Goal: Task Accomplishment & Management: Manage account settings

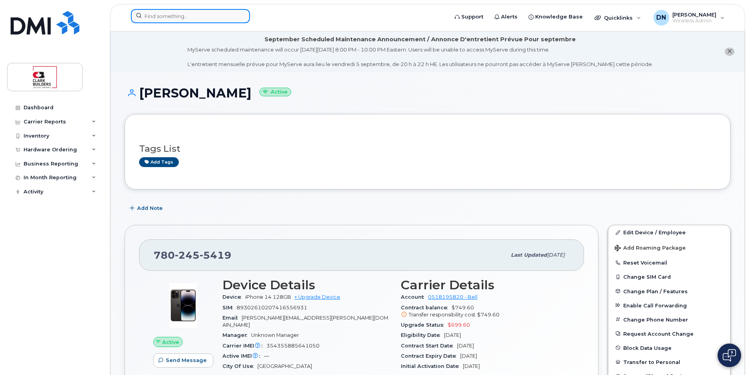
click at [158, 17] on input at bounding box center [190, 16] width 119 height 14
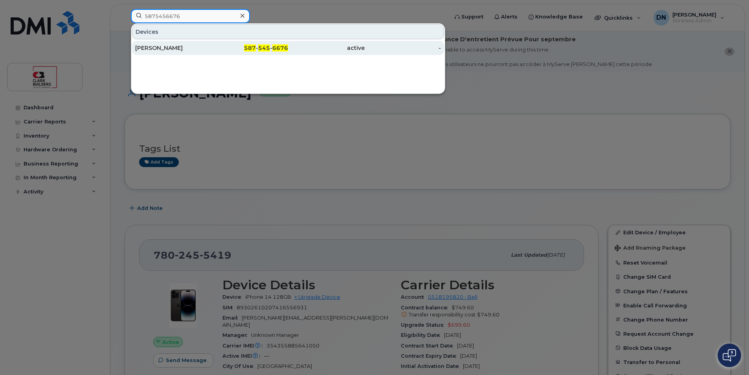
type input "5875456676"
click at [286, 46] on span "6676" at bounding box center [280, 47] width 16 height 7
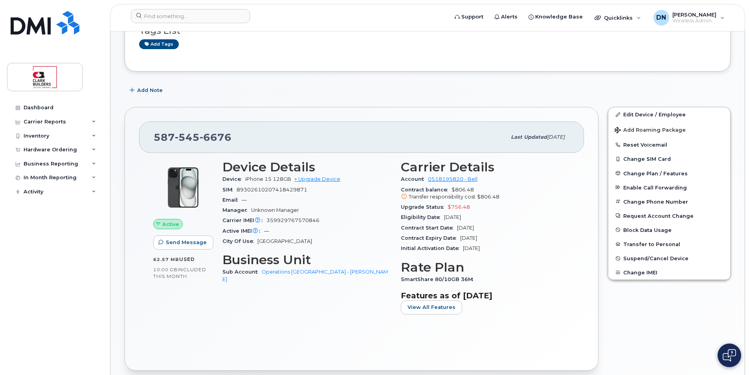
scroll to position [39, 0]
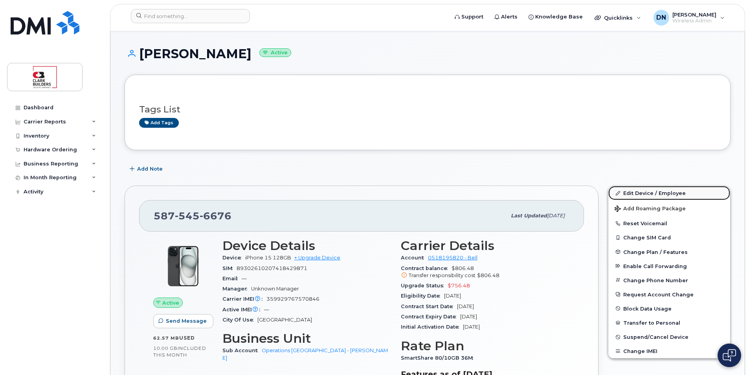
click at [653, 194] on link "Edit Device / Employee" at bounding box center [670, 193] width 122 height 14
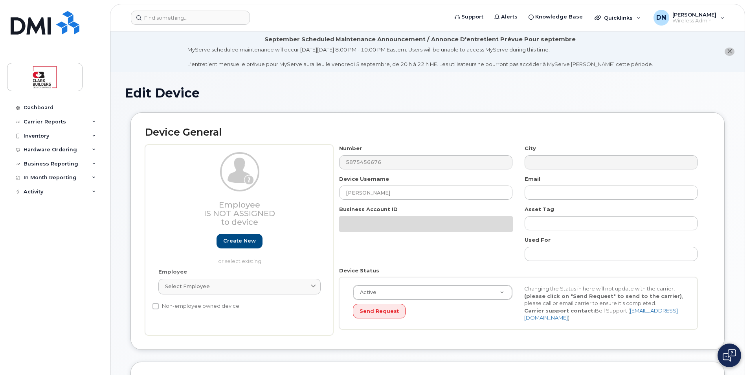
select select "24194"
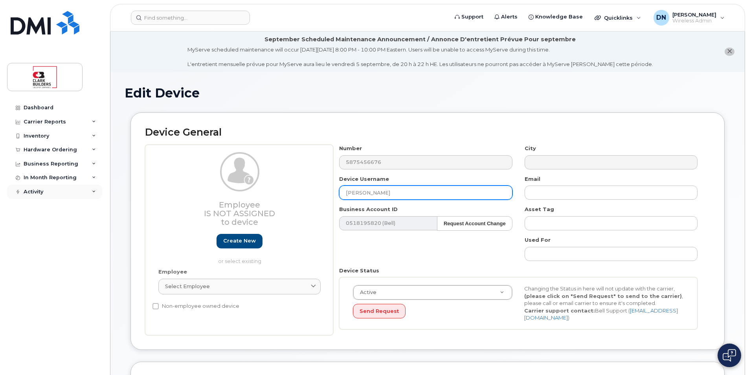
drag, startPoint x: 395, startPoint y: 191, endPoint x: 77, endPoint y: 192, distance: 317.6
click at [110, 191] on div "Support Alerts Knowledge Base Quicklinks Suspend / Cancel Device Change SIM Car…" at bounding box center [427, 368] width 635 height 675
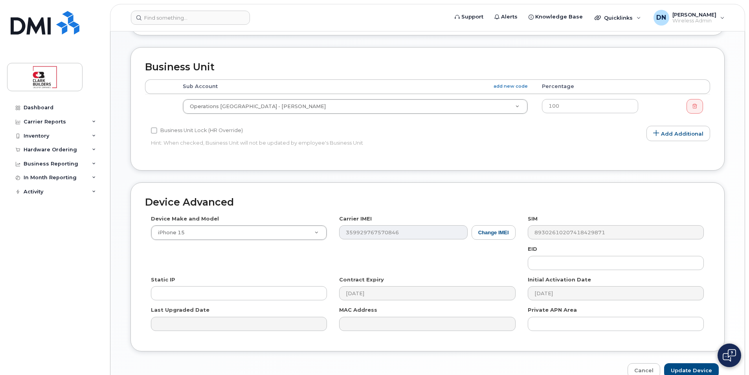
scroll to position [357, 0]
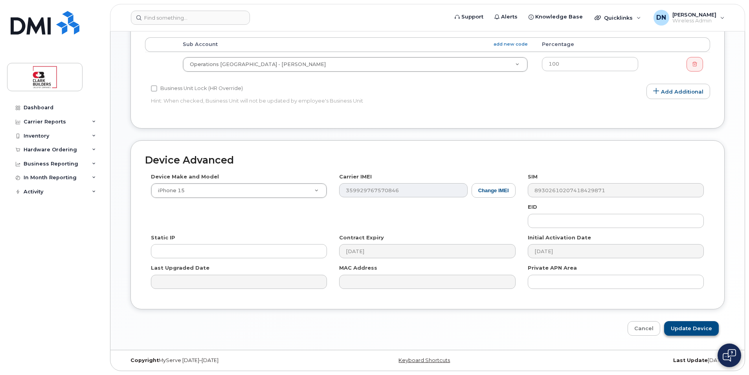
type input "[PERSON_NAME]"
click at [692, 330] on input "Update Device" at bounding box center [691, 328] width 55 height 15
type input "Saving..."
